Goal: Communication & Community: Answer question/provide support

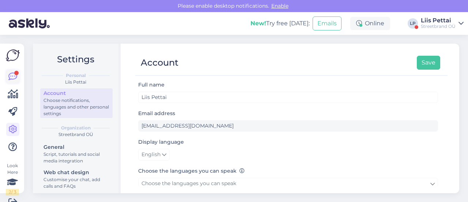
click at [16, 76] on icon at bounding box center [12, 76] width 9 height 9
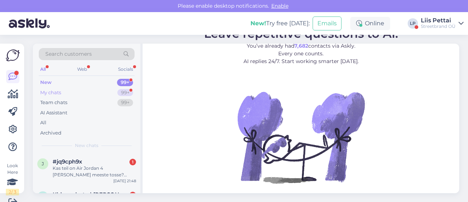
click at [94, 89] on div "My chats 99+" at bounding box center [87, 92] width 96 height 10
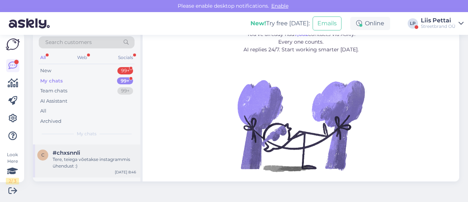
scroll to position [659, 0]
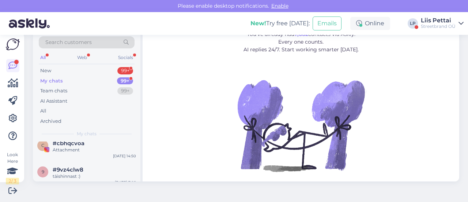
drag, startPoint x: 189, startPoint y: 167, endPoint x: 164, endPoint y: 142, distance: 35.2
click at [189, 167] on figure "Leave repetitive questions to AI. You’ve already had 7,682 contacts via Askly. …" at bounding box center [301, 103] width 304 height 175
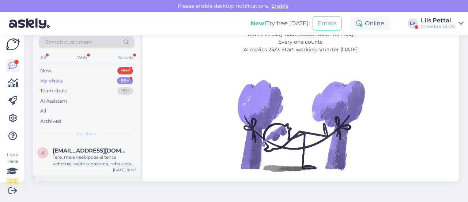
scroll to position [988, 0]
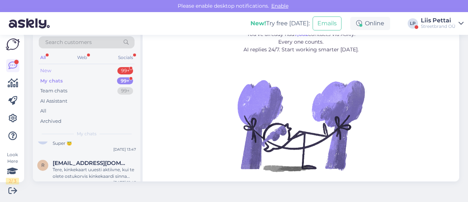
click at [67, 74] on div "New 99+" at bounding box center [87, 70] width 96 height 10
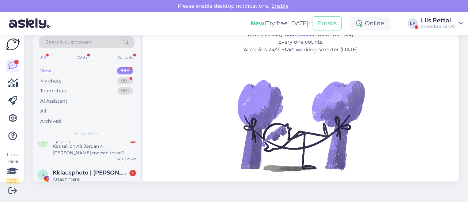
scroll to position [0, 0]
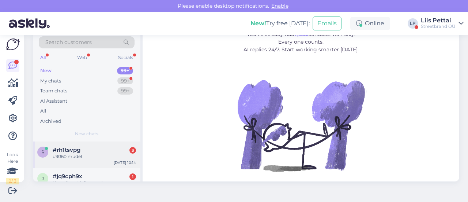
click at [81, 153] on div "u9060 mudel" at bounding box center [94, 156] width 83 height 7
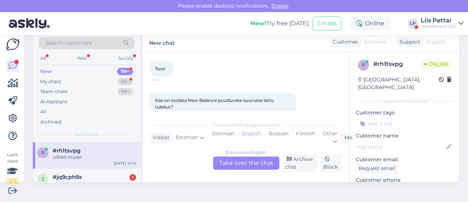
scroll to position [73, 0]
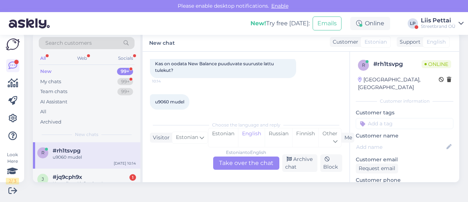
click at [260, 165] on div "Estonian to English Take over the chat" at bounding box center [246, 162] width 66 height 13
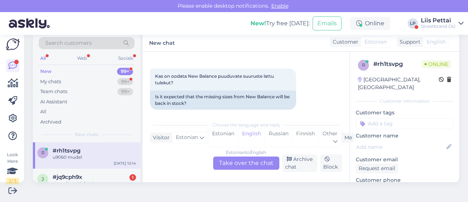
scroll to position [86, 0]
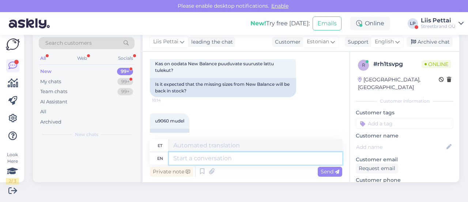
click at [258, 161] on textarea at bounding box center [255, 158] width 173 height 12
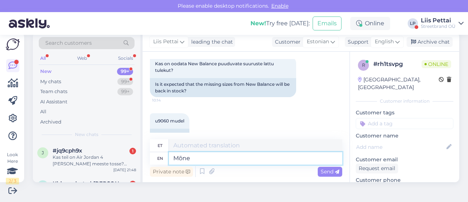
type textarea "Mõne k"
type textarea "Mõni"
type textarea "Mõne kuu j"
type textarea "Mõni kuu"
type textarea "Mõne kuu jooksul"
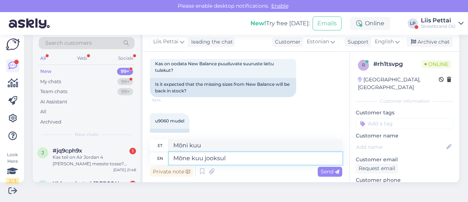
type textarea "Mõni kuu jooksul"
type textarea "Mõne kuu jooksul :)"
type textarea "Mõni kuu jooksul :)"
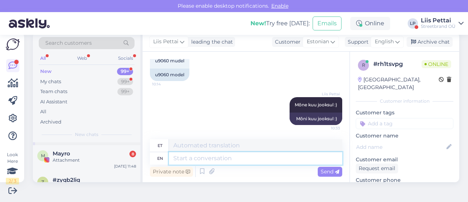
scroll to position [402, 0]
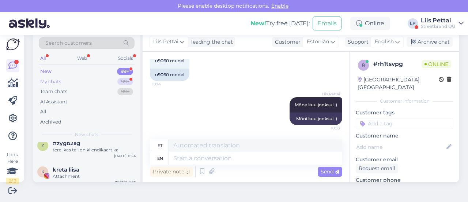
click at [65, 78] on div "My chats 99+" at bounding box center [87, 81] width 96 height 10
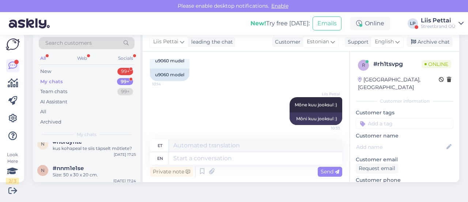
scroll to position [183, 0]
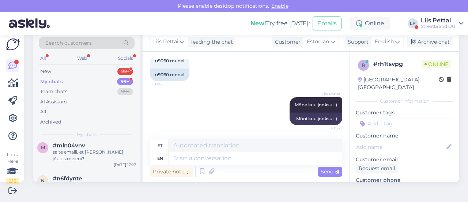
click at [427, 26] on div "Streetbrand OÜ" at bounding box center [438, 26] width 35 height 6
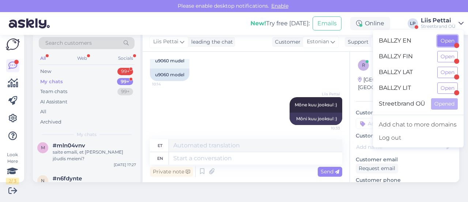
click at [449, 38] on button "Open" at bounding box center [448, 40] width 20 height 11
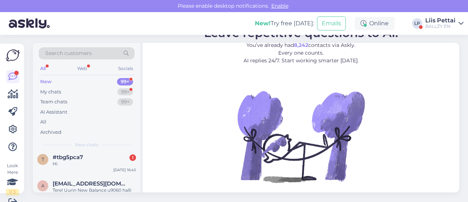
scroll to position [73, 0]
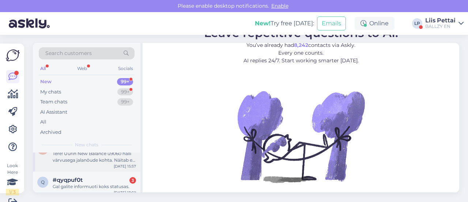
click at [72, 158] on div "Tere! Uurin New Balance u9060 halli värvusega jalanõude kohta. Näitab et 40.5 s…" at bounding box center [94, 156] width 83 height 13
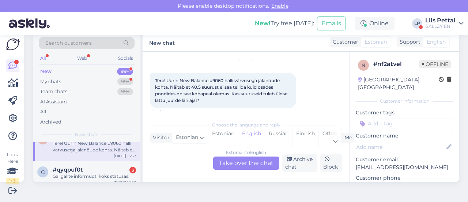
scroll to position [30, 0]
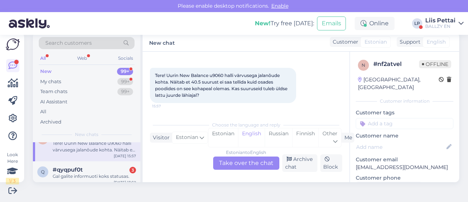
click at [252, 168] on div "Estonian to English Take over the chat" at bounding box center [246, 162] width 66 height 13
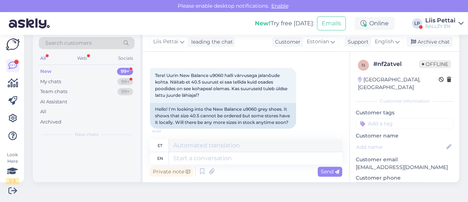
scroll to position [0, 0]
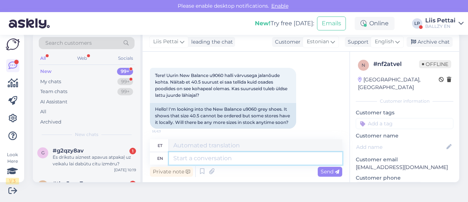
click at [245, 155] on textarea at bounding box center [255, 158] width 173 height 12
type textarea "seda"
type textarea "seda toodet m"
type textarea "seda toodet"
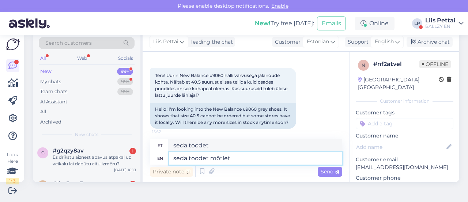
type textarea "seda toodet mõtlete"
type textarea "seda toodet mõtlete?"
click at [241, 157] on textarea "seda toodet mõtlete?" at bounding box center [255, 158] width 173 height 12
type textarea "seda toodet mõtlete?"
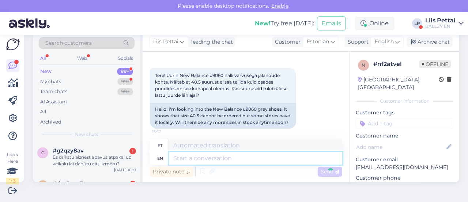
scroll to position [93, 0]
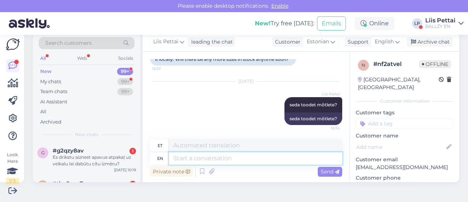
paste textarea "https://ballzy.eu/et/product/new-balance-9060-u9060gry-8-cnf"
type textarea "https://ballzy.eu/et/product/new-balance-9060-u9060gry-8-cnf"
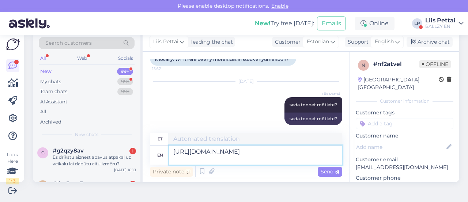
type textarea "https://ballzy.eu/et/product/new-balance-9060-u9060gry-8-cnf"
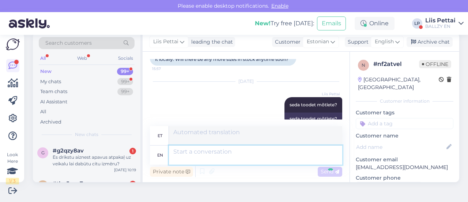
scroll to position [150, 0]
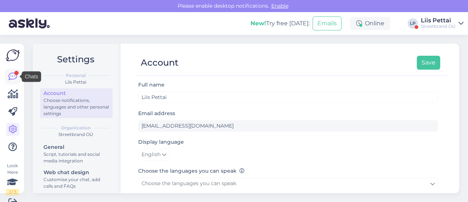
click at [7, 79] on link at bounding box center [12, 76] width 13 height 13
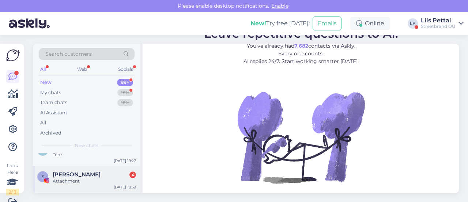
scroll to position [73, 0]
